Goal: Use online tool/utility: Utilize a website feature to perform a specific function

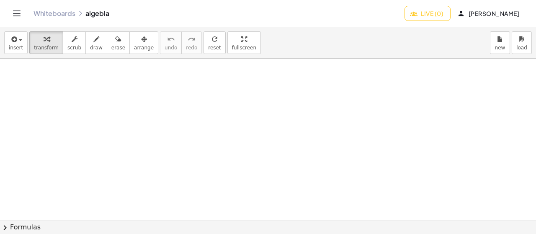
scroll to position [1590, 0]
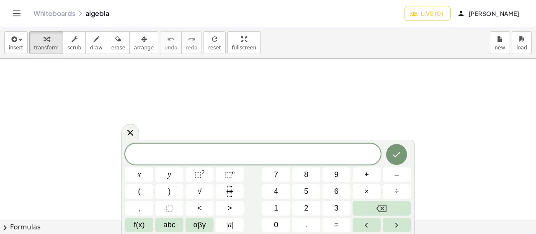
scroll to position [1757, 0]
click at [131, 188] on button "(" at bounding box center [139, 191] width 28 height 15
click at [131, 191] on button "(" at bounding box center [139, 191] width 28 height 15
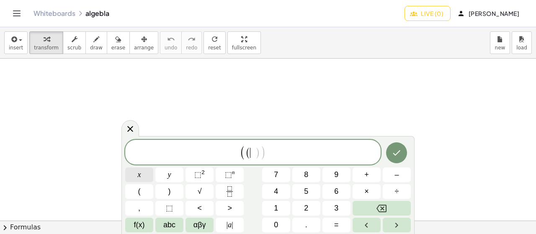
click at [132, 178] on button "x" at bounding box center [139, 174] width 28 height 15
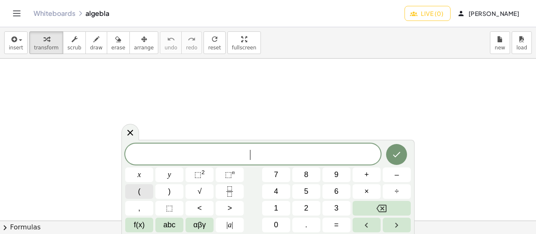
click at [132, 192] on button "(" at bounding box center [139, 191] width 28 height 15
click at [289, 153] on span "( x + 1 ​ )" at bounding box center [252, 154] width 255 height 14
click at [167, 188] on button ")" at bounding box center [169, 191] width 28 height 15
click at [146, 178] on button "x" at bounding box center [139, 174] width 28 height 15
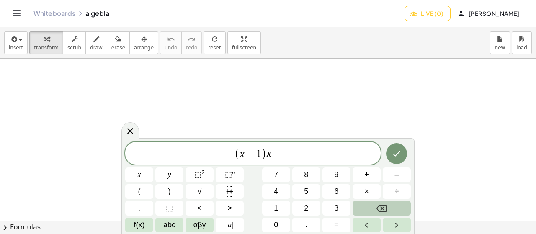
click at [368, 206] on div "( x + 1 ) x ​ x y ⬚ 2 ⬚ n 7 8 9 + – ( ) √ 4 5 6 × ÷ , ⬚ < > 1 2 3 f(x) abc αβγ …" at bounding box center [267, 187] width 285 height 90
click at [363, 208] on button "Backspace" at bounding box center [381, 208] width 58 height 15
click at [131, 198] on button "(" at bounding box center [139, 191] width 28 height 15
click at [133, 164] on div "( x + 1 ) ( ​ ) x y ⬚ 2 ⬚ n 7 8 9 + – ( ) √ 4 5 6 × ÷ , ⬚ < > 1 2 3 f(x) abc αβ…" at bounding box center [267, 187] width 285 height 90
click at [132, 169] on button "x" at bounding box center [139, 174] width 28 height 15
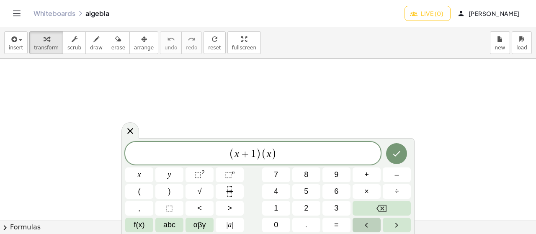
click at [372, 218] on button "Left arrow" at bounding box center [366, 225] width 28 height 15
click at [285, 156] on span "( x + 1 ) ( ​ x )" at bounding box center [252, 154] width 255 height 14
click at [358, 208] on button "Backspace" at bounding box center [381, 208] width 58 height 15
click at [357, 172] on button "+" at bounding box center [366, 174] width 28 height 15
click at [336, 208] on span "3" at bounding box center [336, 208] width 4 height 11
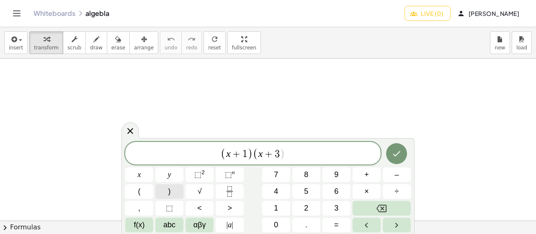
click at [174, 189] on button ")" at bounding box center [169, 191] width 28 height 15
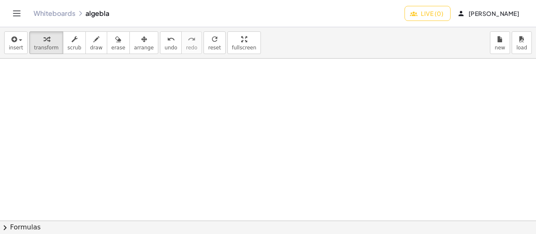
scroll to position [2254, 0]
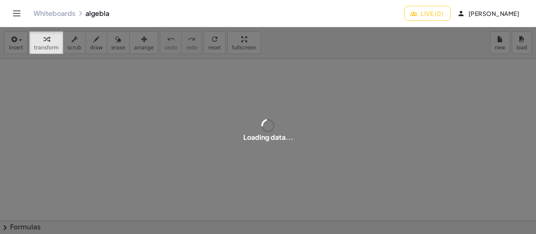
click at [452, 9] on button "[PERSON_NAME]" at bounding box center [489, 13] width 74 height 15
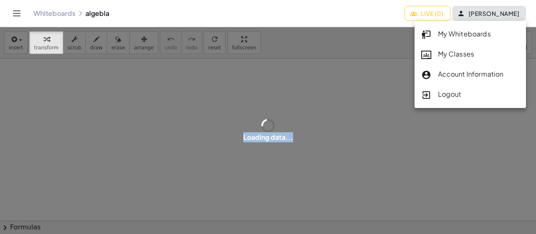
drag, startPoint x: 375, startPoint y: 27, endPoint x: 367, endPoint y: 36, distance: 12.1
click at [367, 36] on div "Graspable Math Activities Whiteboards Classes Account v1.31.1 | Privacy policy …" at bounding box center [268, 117] width 536 height 234
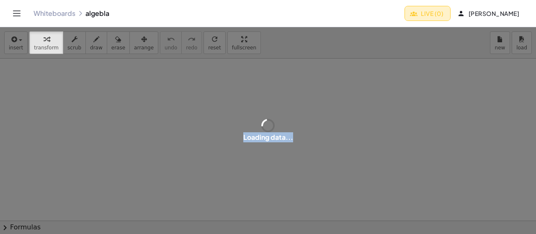
drag, startPoint x: 398, startPoint y: 10, endPoint x: 397, endPoint y: 15, distance: 5.1
click at [411, 15] on span "Live (0)" at bounding box center [427, 14] width 32 height 8
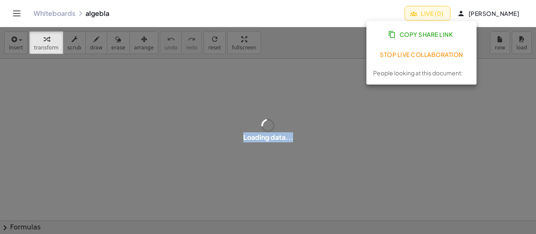
click at [400, 37] on span "Copy Share Link" at bounding box center [421, 35] width 63 height 8
click at [399, 33] on div "insert select one: Math Expression Function Text transform scrub draw erase arr…" at bounding box center [268, 42] width 536 height 31
click at [295, 63] on div at bounding box center [268, 221] width 536 height 325
click at [411, 14] on span "Live (0)" at bounding box center [427, 14] width 32 height 8
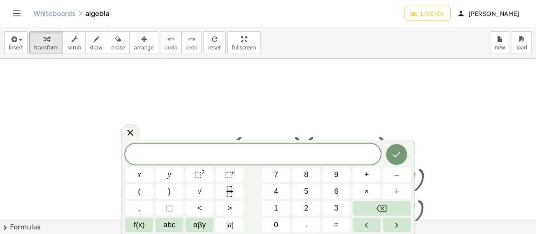
scroll to position [42, 0]
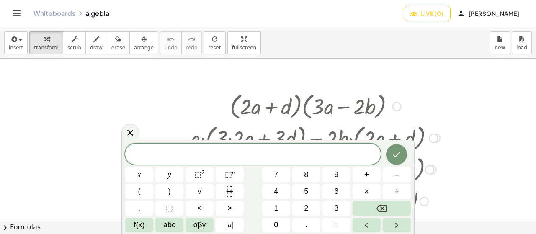
click at [392, 115] on div at bounding box center [313, 106] width 261 height 32
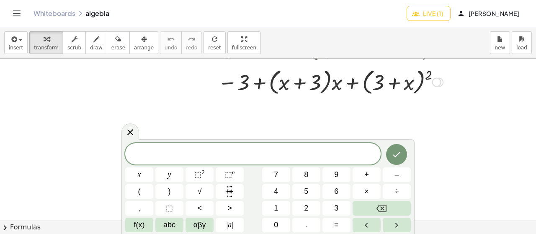
scroll to position [1381, 0]
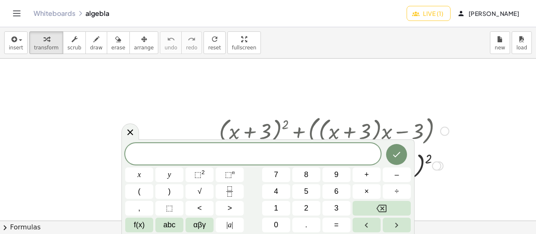
drag, startPoint x: 233, startPoint y: 133, endPoint x: 294, endPoint y: 131, distance: 60.7
click at [294, 131] on div at bounding box center [332, 130] width 239 height 35
drag, startPoint x: 249, startPoint y: 131, endPoint x: 275, endPoint y: 129, distance: 25.6
click at [275, 129] on div at bounding box center [332, 130] width 239 height 35
click at [272, 133] on div at bounding box center [332, 130] width 239 height 35
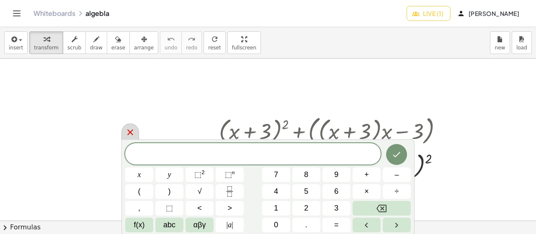
click at [131, 135] on icon at bounding box center [130, 132] width 10 height 10
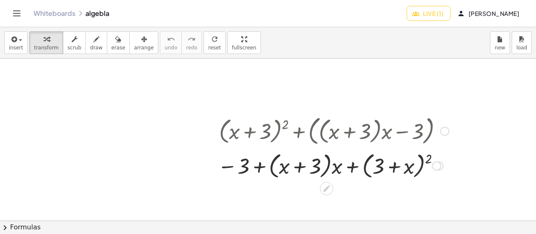
drag, startPoint x: 232, startPoint y: 136, endPoint x: 251, endPoint y: 133, distance: 19.1
click at [251, 133] on div at bounding box center [332, 130] width 239 height 35
drag, startPoint x: 232, startPoint y: 130, endPoint x: 269, endPoint y: 131, distance: 36.4
click at [269, 131] on div at bounding box center [332, 130] width 239 height 35
drag, startPoint x: 275, startPoint y: 129, endPoint x: 320, endPoint y: 131, distance: 45.2
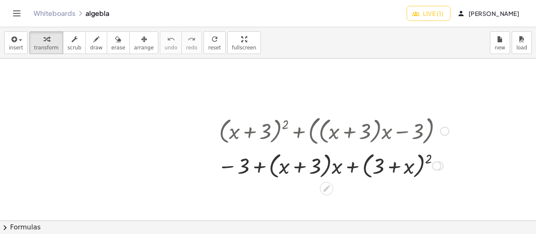
click at [318, 133] on div at bounding box center [332, 130] width 239 height 35
click at [306, 133] on div at bounding box center [332, 130] width 239 height 35
click at [297, 134] on div at bounding box center [332, 130] width 239 height 35
click at [267, 128] on div at bounding box center [332, 130] width 239 height 35
click at [218, 113] on div at bounding box center [332, 130] width 239 height 35
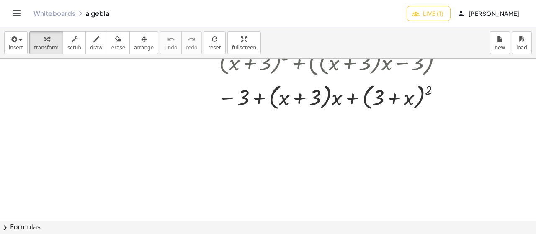
scroll to position [1423, 0]
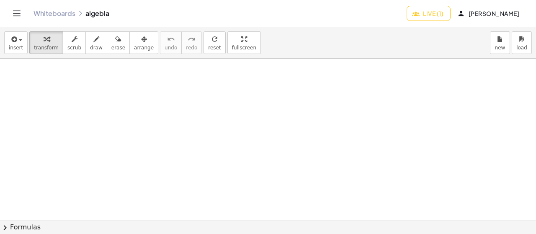
scroll to position [2159, 0]
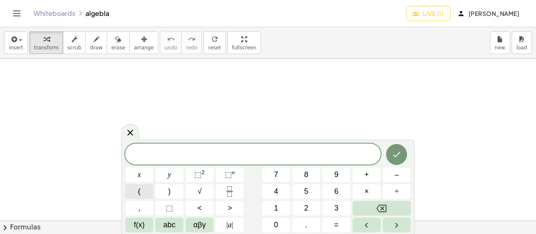
click at [129, 194] on button "(" at bounding box center [139, 191] width 28 height 15
click at [132, 169] on button "x" at bounding box center [139, 174] width 28 height 15
click at [169, 194] on span ")" at bounding box center [169, 191] width 3 height 11
click at [149, 195] on button "(" at bounding box center [139, 191] width 28 height 15
click at [161, 195] on button ")" at bounding box center [169, 191] width 28 height 15
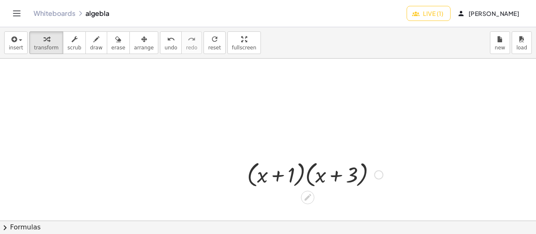
drag, startPoint x: 257, startPoint y: 178, endPoint x: 289, endPoint y: 175, distance: 31.9
click at [302, 175] on div at bounding box center [315, 174] width 144 height 32
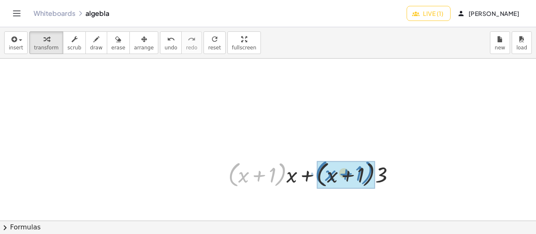
drag, startPoint x: 276, startPoint y: 176, endPoint x: 363, endPoint y: 175, distance: 87.0
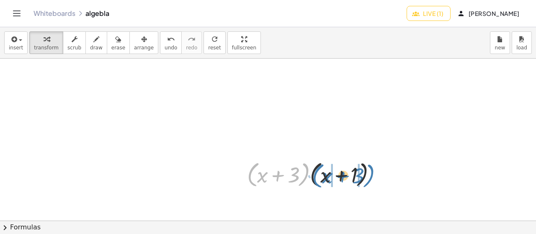
drag, startPoint x: 255, startPoint y: 177, endPoint x: 316, endPoint y: 174, distance: 61.6
click at [316, 174] on div at bounding box center [315, 174] width 144 height 32
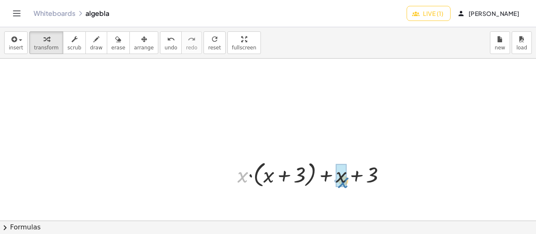
drag, startPoint x: 243, startPoint y: 174, endPoint x: 343, endPoint y: 180, distance: 100.6
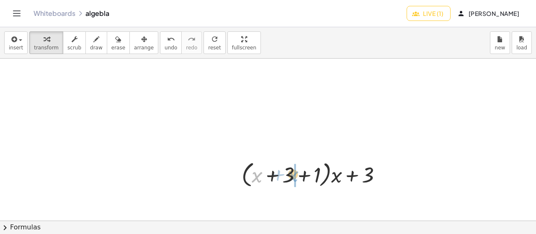
drag, startPoint x: 254, startPoint y: 179, endPoint x: 290, endPoint y: 178, distance: 36.0
click at [290, 178] on div at bounding box center [314, 174] width 155 height 32
click at [256, 172] on div at bounding box center [314, 174] width 155 height 32
click at [279, 172] on div at bounding box center [314, 174] width 155 height 32
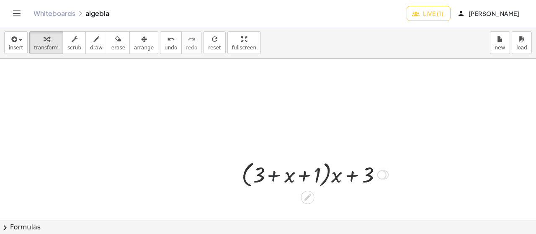
click at [277, 176] on div at bounding box center [314, 174] width 155 height 32
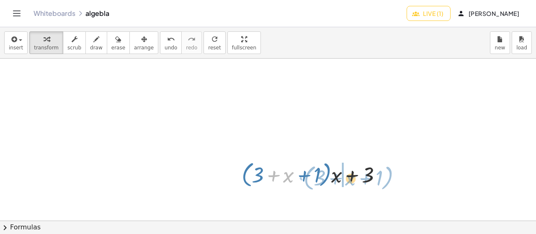
drag, startPoint x: 272, startPoint y: 177, endPoint x: 334, endPoint y: 180, distance: 62.0
click at [334, 180] on div at bounding box center [314, 174] width 155 height 32
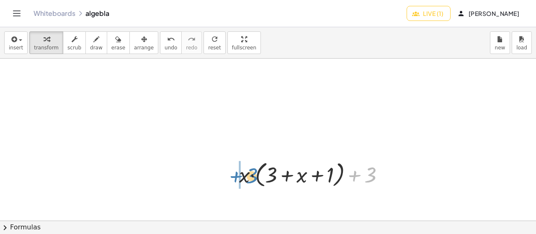
drag, startPoint x: 357, startPoint y: 175, endPoint x: 238, endPoint y: 176, distance: 118.4
click at [238, 176] on div "· ( + x + 1 ) · ( + x + 3 ) + · ( + x + 1 ) · x + · ( + x + 1 ) · 3 · ( + x + 3…" at bounding box center [311, 174] width 170 height 36
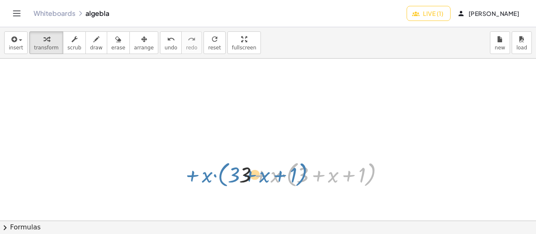
drag, startPoint x: 259, startPoint y: 174, endPoint x: 189, endPoint y: 173, distance: 70.3
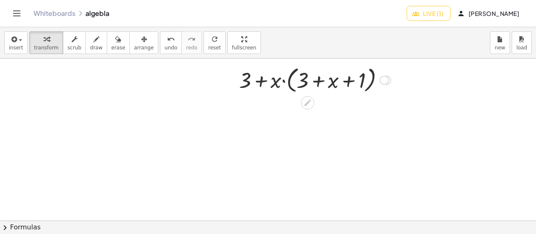
scroll to position [2279, 0]
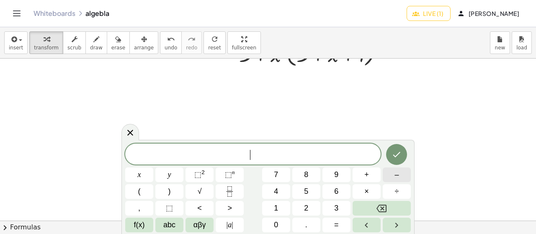
click at [406, 172] on button "–" at bounding box center [396, 174] width 28 height 15
click at [162, 223] on button "abc" at bounding box center [169, 225] width 28 height 15
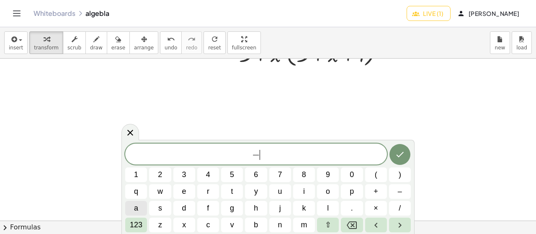
click at [142, 209] on button "a" at bounding box center [136, 208] width 22 height 15
click at [140, 223] on span "123" at bounding box center [136, 224] width 13 height 11
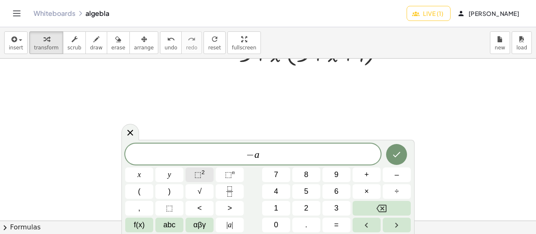
click at [196, 181] on button "⬚ 2" at bounding box center [199, 174] width 28 height 15
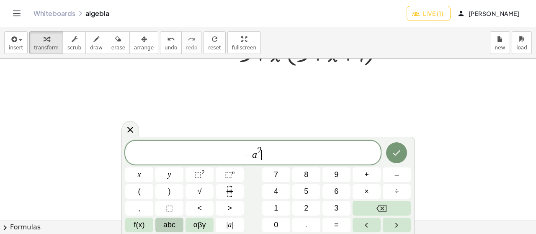
click at [159, 218] on div "− a 2 ​ x y ⬚ 2 ⬚ n 7 8 9 + – ( ) √ 4 5 6 × ÷ , ⬚ < > 1 2 3 f(x) abc αβγ | a | …" at bounding box center [267, 187] width 285 height 92
click at [170, 228] on span "abc" at bounding box center [169, 224] width 12 height 11
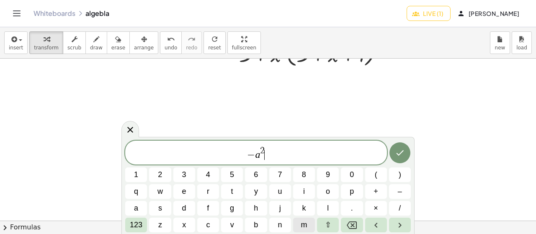
click at [301, 222] on span "m" at bounding box center [303, 224] width 6 height 11
click at [136, 225] on span "123" at bounding box center [136, 224] width 13 height 11
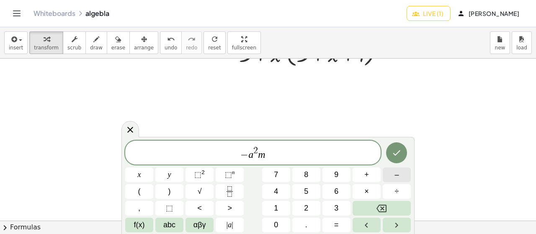
click at [403, 175] on button "–" at bounding box center [396, 174] width 28 height 15
click at [173, 229] on span "abc" at bounding box center [169, 224] width 12 height 11
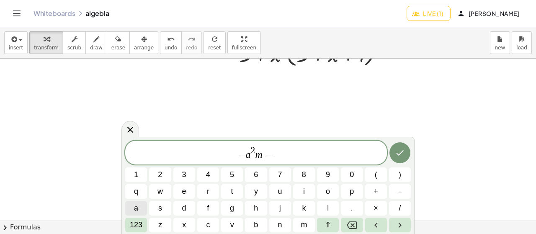
click at [139, 202] on button "a" at bounding box center [136, 208] width 22 height 15
click at [136, 219] on div "− a 2 m − a ​ 1 2 3 4 5 6 7 8 9 0 ( ) q w e r t y u i o p + – a s d f g h j k l…" at bounding box center [267, 187] width 285 height 92
click at [135, 221] on span "123" at bounding box center [136, 224] width 13 height 11
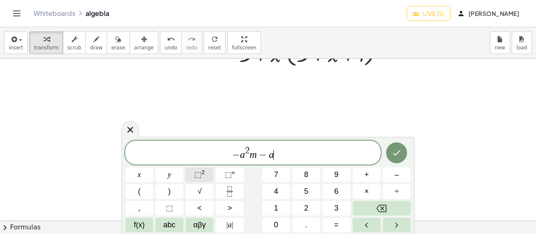
click at [193, 175] on button "⬚ 2" at bounding box center [199, 174] width 28 height 15
click at [366, 176] on span "+" at bounding box center [366, 174] width 5 height 11
click at [328, 194] on button "6" at bounding box center [336, 191] width 28 height 15
click at [182, 222] on button "abc" at bounding box center [169, 225] width 28 height 15
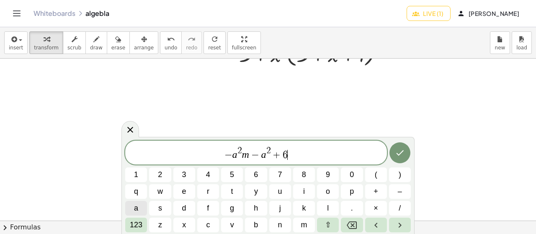
click at [137, 202] on button "a" at bounding box center [136, 208] width 22 height 15
click at [141, 223] on span "123" at bounding box center [136, 224] width 13 height 11
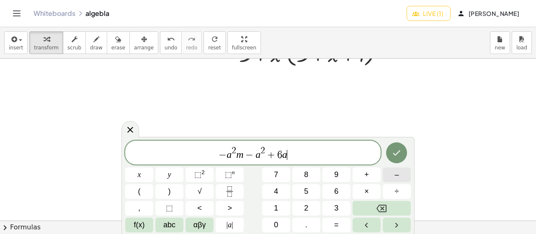
click at [392, 177] on button "–" at bounding box center [396, 174] width 28 height 15
click at [332, 173] on button "9" at bounding box center [336, 174] width 28 height 15
click at [354, 172] on button "+" at bounding box center [366, 174] width 28 height 15
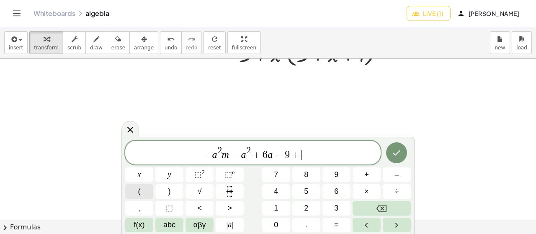
click at [129, 194] on button "(" at bounding box center [139, 191] width 28 height 15
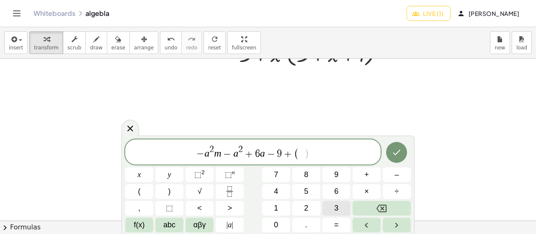
click at [332, 203] on button "3" at bounding box center [336, 208] width 28 height 15
click at [395, 178] on span "–" at bounding box center [396, 174] width 4 height 11
click at [162, 221] on button "abc" at bounding box center [169, 225] width 28 height 15
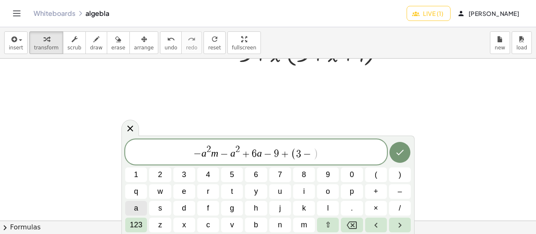
click at [144, 203] on button "a" at bounding box center [136, 208] width 22 height 15
click at [134, 225] on span "123" at bounding box center [136, 224] width 13 height 11
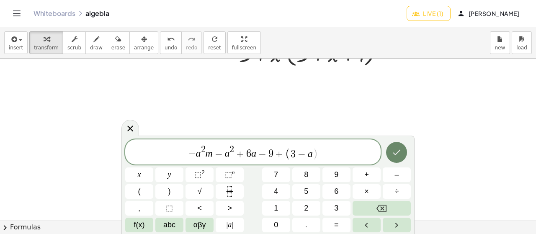
click at [389, 152] on button "Done" at bounding box center [396, 152] width 21 height 21
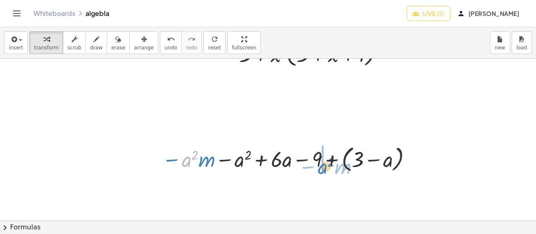
drag, startPoint x: 184, startPoint y: 157, endPoint x: 317, endPoint y: 164, distance: 133.6
click at [318, 164] on div at bounding box center [288, 159] width 261 height 32
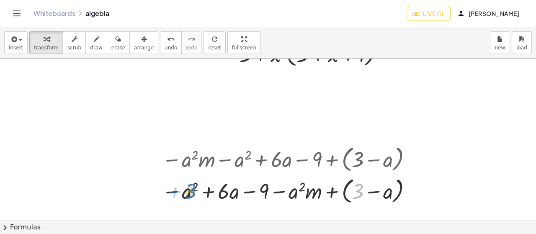
drag, startPoint x: 359, startPoint y: 193, endPoint x: 191, endPoint y: 193, distance: 167.4
click at [191, 193] on div at bounding box center [288, 190] width 261 height 32
drag, startPoint x: 183, startPoint y: 193, endPoint x: 293, endPoint y: 193, distance: 109.6
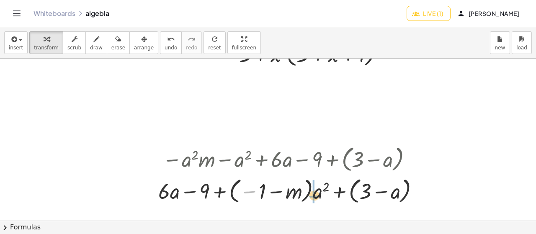
drag, startPoint x: 256, startPoint y: 190, endPoint x: 322, endPoint y: 194, distance: 65.8
click at [322, 194] on div at bounding box center [292, 190] width 276 height 32
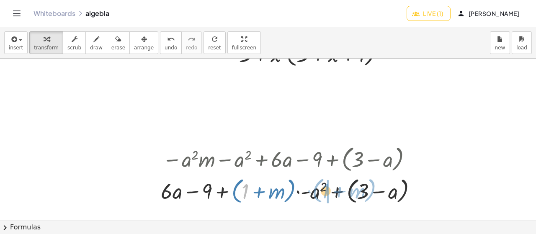
drag, startPoint x: 245, startPoint y: 190, endPoint x: 325, endPoint y: 189, distance: 79.5
click at [325, 190] on div at bounding box center [291, 190] width 271 height 32
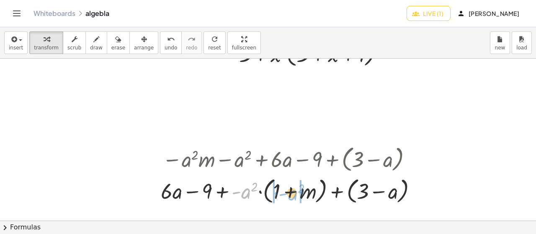
drag, startPoint x: 246, startPoint y: 191, endPoint x: 292, endPoint y: 193, distance: 46.9
click at [292, 193] on div at bounding box center [291, 190] width 271 height 32
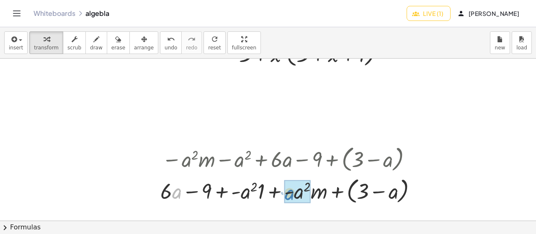
drag, startPoint x: 178, startPoint y: 190, endPoint x: 290, endPoint y: 192, distance: 112.6
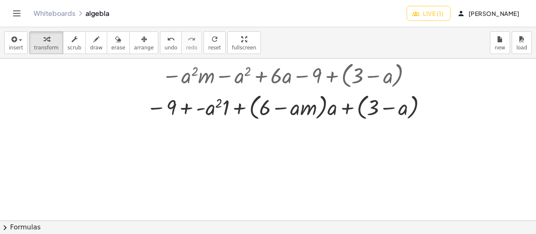
scroll to position [2321, 0]
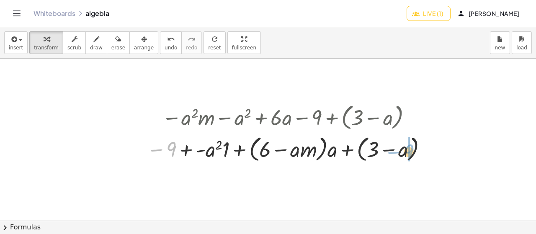
drag, startPoint x: 172, startPoint y: 150, endPoint x: 409, endPoint y: 153, distance: 237.3
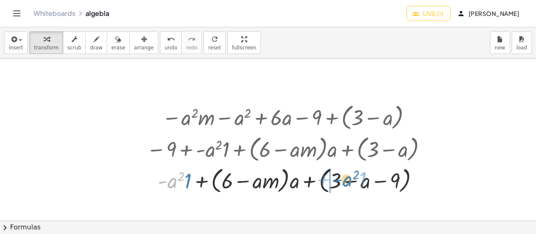
drag, startPoint x: 171, startPoint y: 184, endPoint x: 343, endPoint y: 180, distance: 172.4
click at [345, 182] on div at bounding box center [288, 180] width 292 height 32
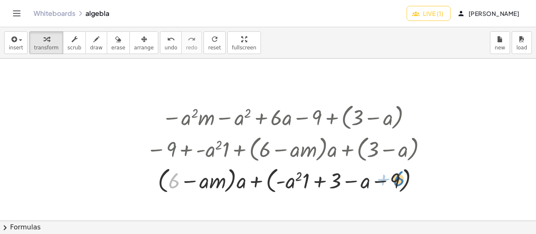
drag, startPoint x: 169, startPoint y: 183, endPoint x: 390, endPoint y: 182, distance: 220.1
click at [392, 182] on div at bounding box center [288, 180] width 292 height 32
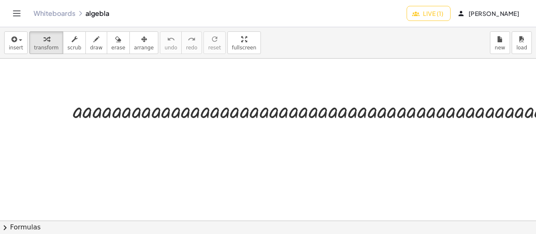
scroll to position [1088, 0]
